Goal: Task Accomplishment & Management: Complete application form

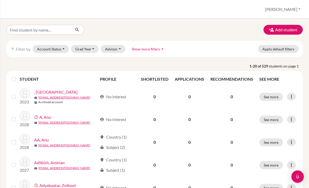
click at [292, 27] on button "Add student" at bounding box center [282, 30] width 39 height 10
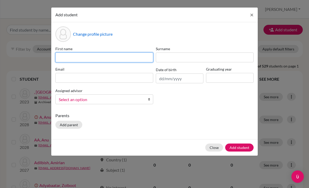
click at [72, 59] on input at bounding box center [104, 57] width 98 height 10
type input "Эрдэнэ"
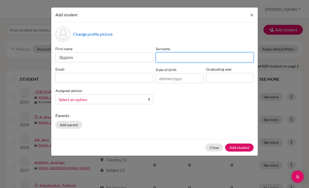
click at [161, 62] on input at bounding box center [205, 57] width 98 height 10
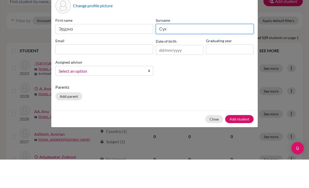
type input "Сүх"
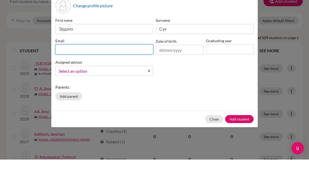
click at [66, 73] on input at bounding box center [104, 78] width 98 height 10
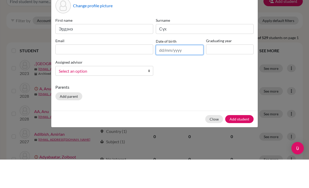
click at [189, 73] on input "text" at bounding box center [180, 78] width 48 height 10
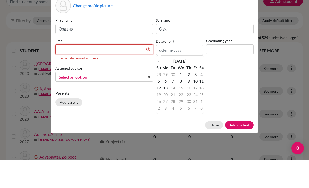
click at [66, 73] on input at bounding box center [104, 78] width 98 height 10
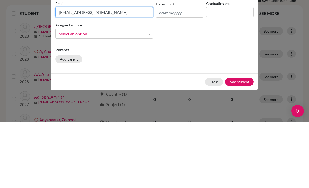
type input "[EMAIL_ADDRESS][DOMAIN_NAME]"
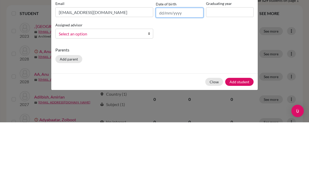
click at [181, 73] on input "text" at bounding box center [180, 78] width 48 height 10
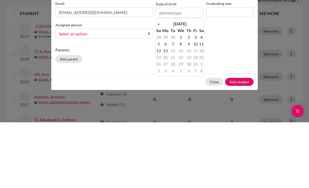
click at [172, 86] on th "[DATE]" at bounding box center [179, 89] width 37 height 7
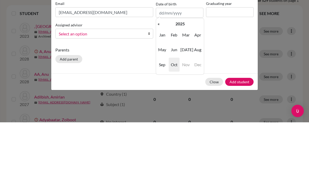
click at [161, 86] on th "2025" at bounding box center [179, 89] width 37 height 7
click at [158, 86] on th "«" at bounding box center [158, 89] width 5 height 7
click at [183, 94] on span "2011" at bounding box center [185, 101] width 11 height 14
click at [174, 108] on span "Jun" at bounding box center [173, 115] width 11 height 14
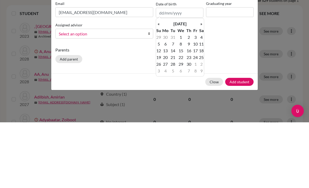
click at [194, 106] on td "10" at bounding box center [195, 109] width 6 height 7
type input "[DATE]"
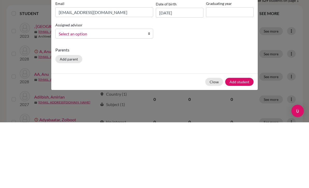
scroll to position [17, 0]
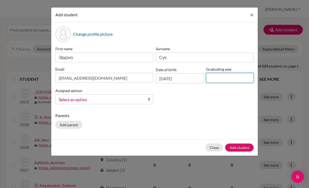
click at [235, 78] on input at bounding box center [230, 78] width 48 height 10
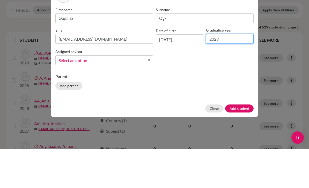
type input "2029"
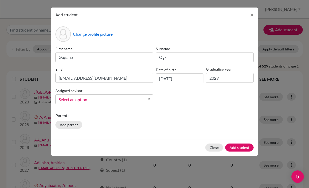
click at [243, 146] on button "Add student" at bounding box center [239, 147] width 28 height 8
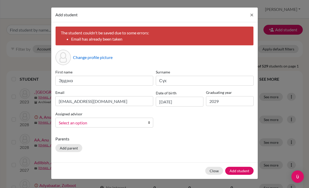
click at [242, 173] on button "Add student" at bounding box center [239, 171] width 28 height 8
click at [238, 174] on button "Add student" at bounding box center [239, 171] width 28 height 8
click at [247, 15] on button "×" at bounding box center [251, 14] width 12 height 14
